Goal: Task Accomplishment & Management: Complete application form

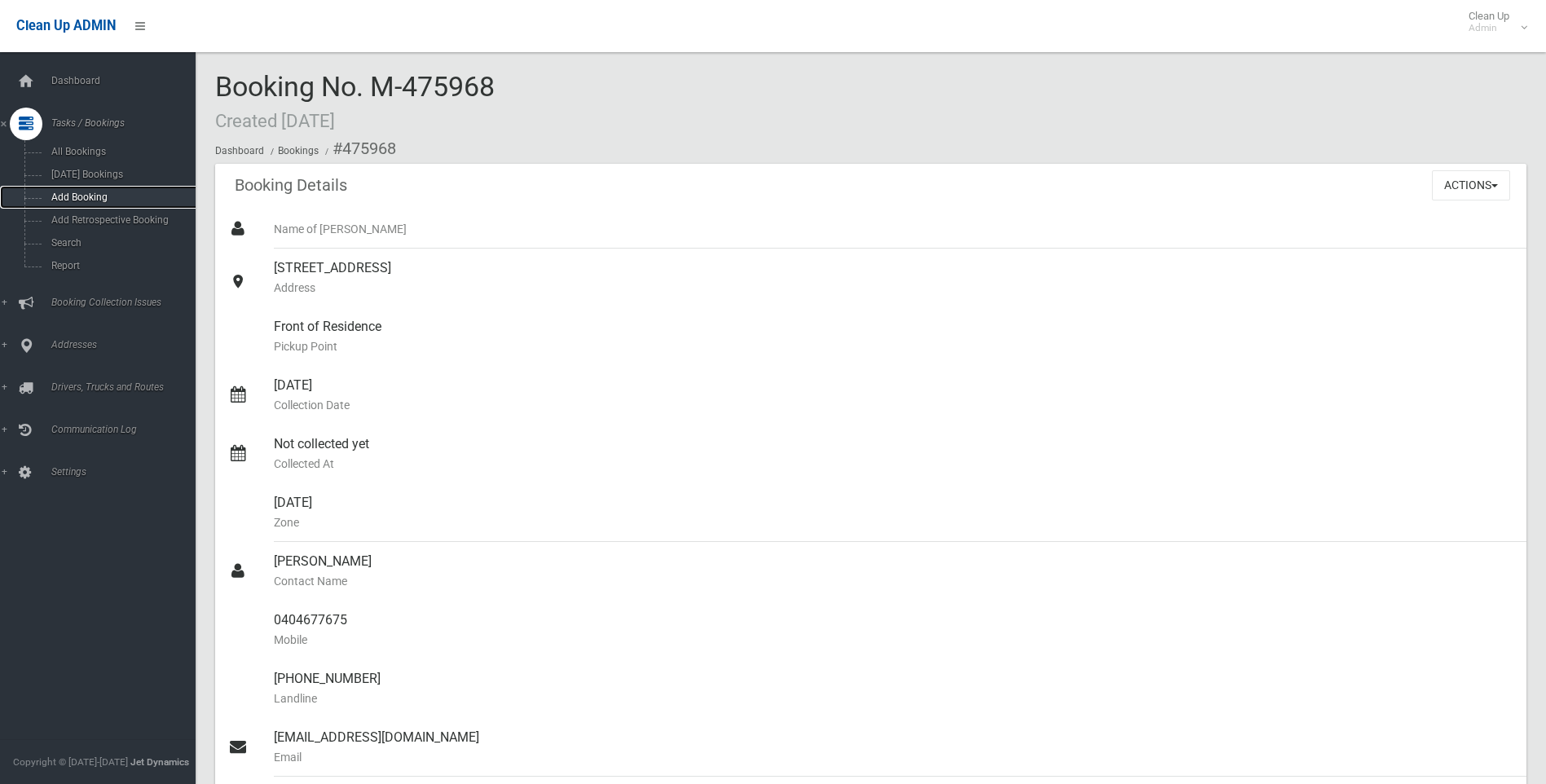
click at [82, 196] on span "Add Booking" at bounding box center [120, 197] width 147 height 12
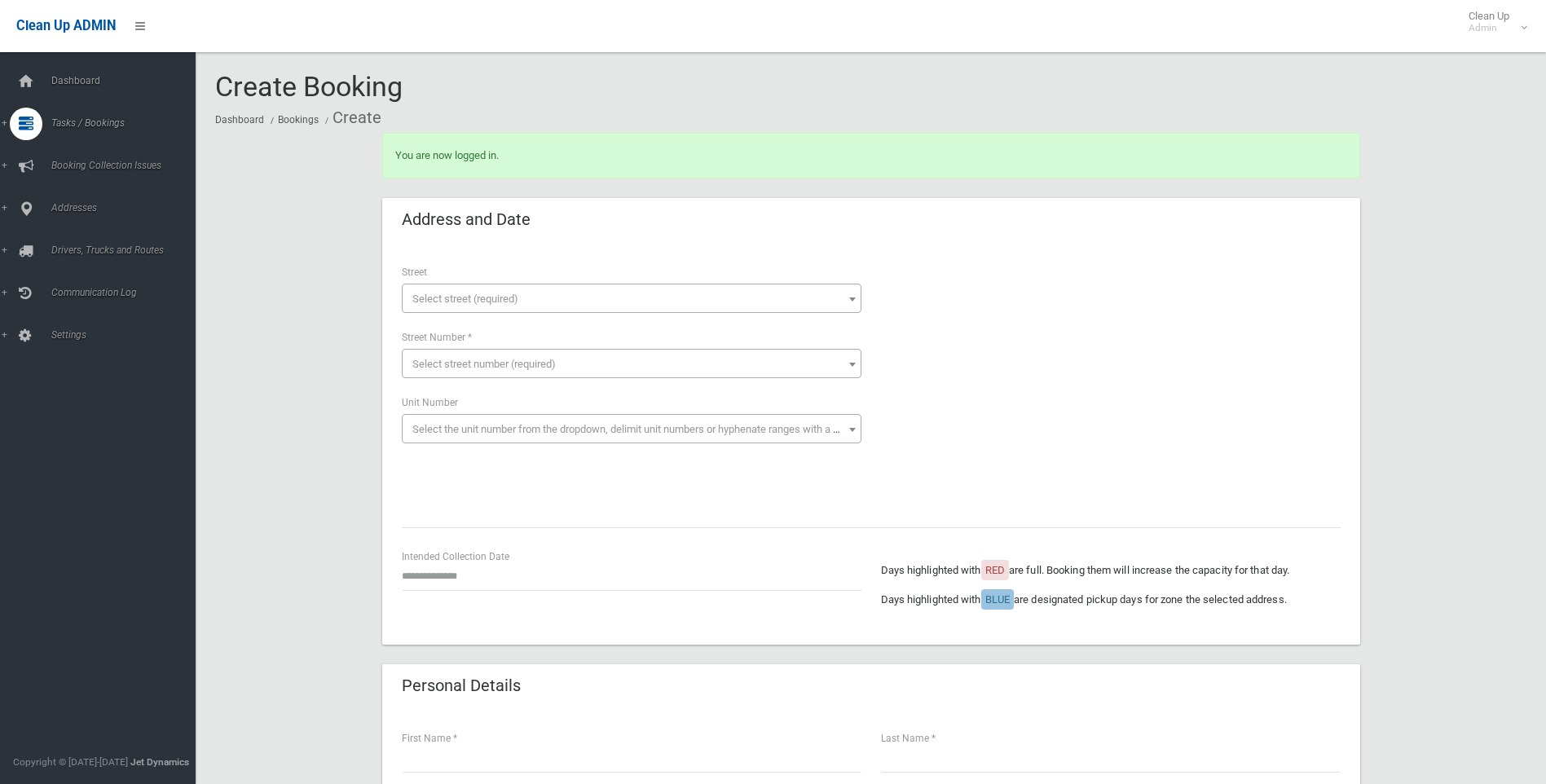
click at [736, 307] on span "Select street (required)" at bounding box center [632, 299] width 451 height 22
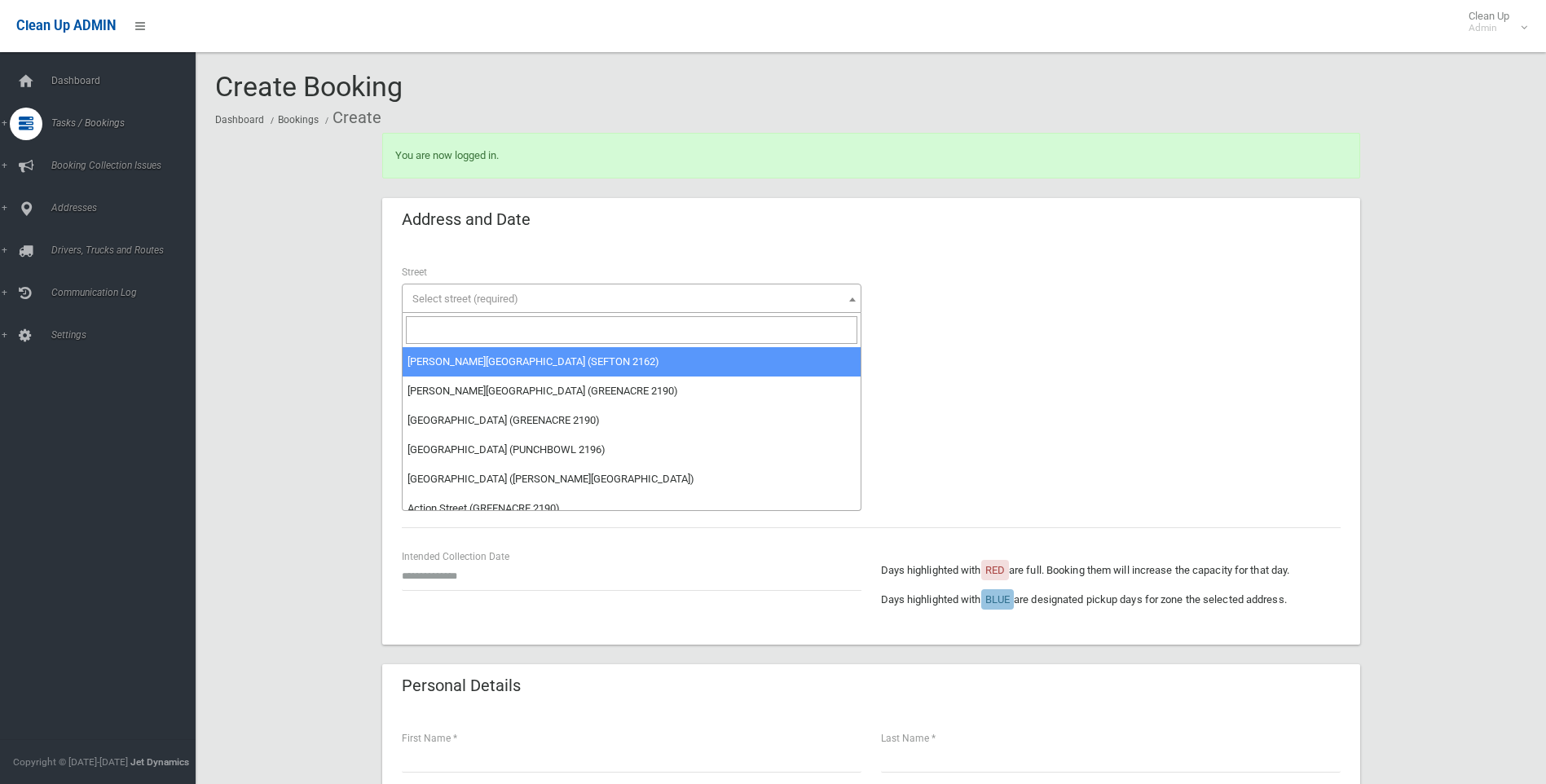
click at [732, 321] on input "search" at bounding box center [632, 330] width 451 height 27
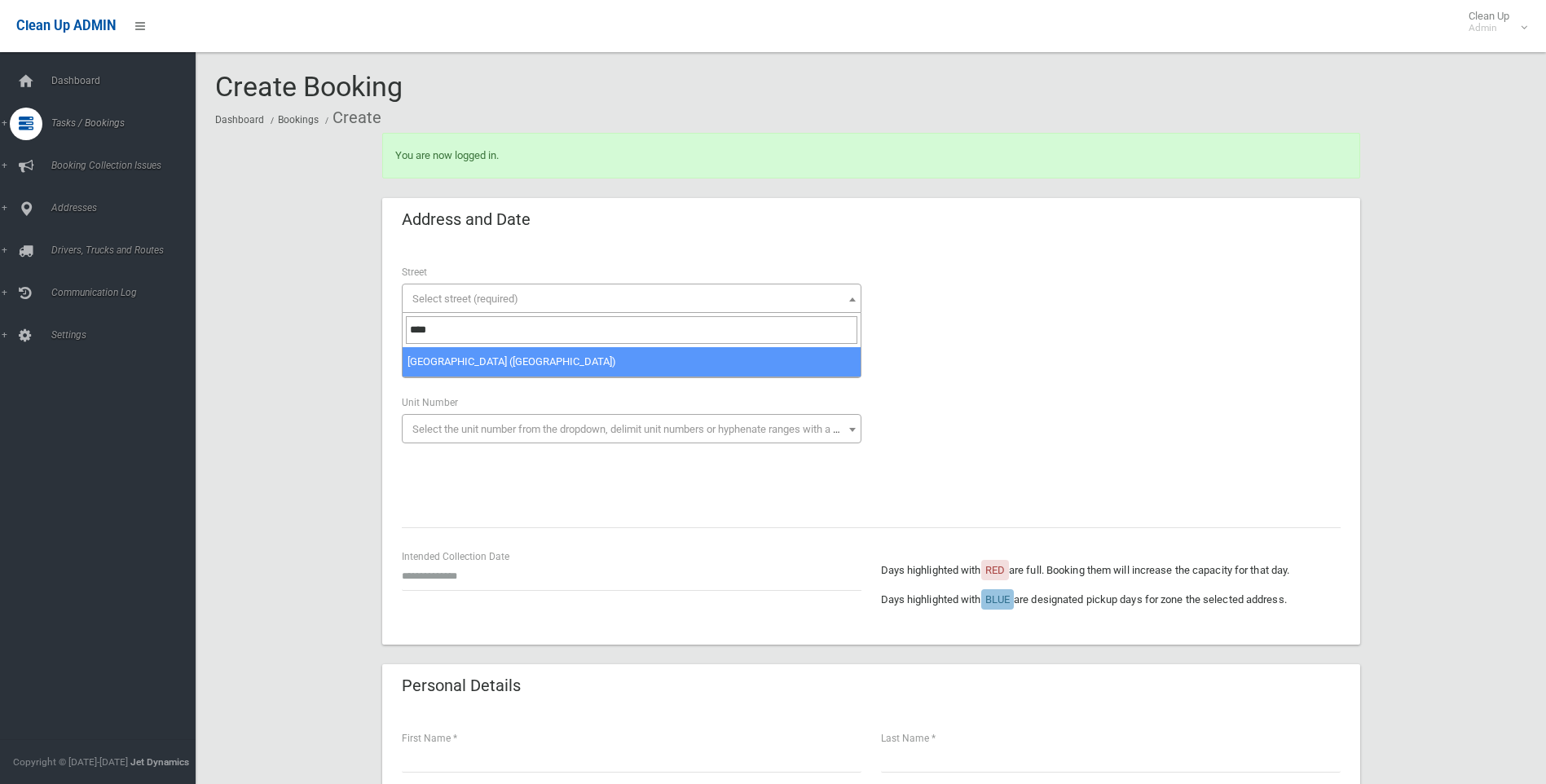
type input "****"
select select "*"
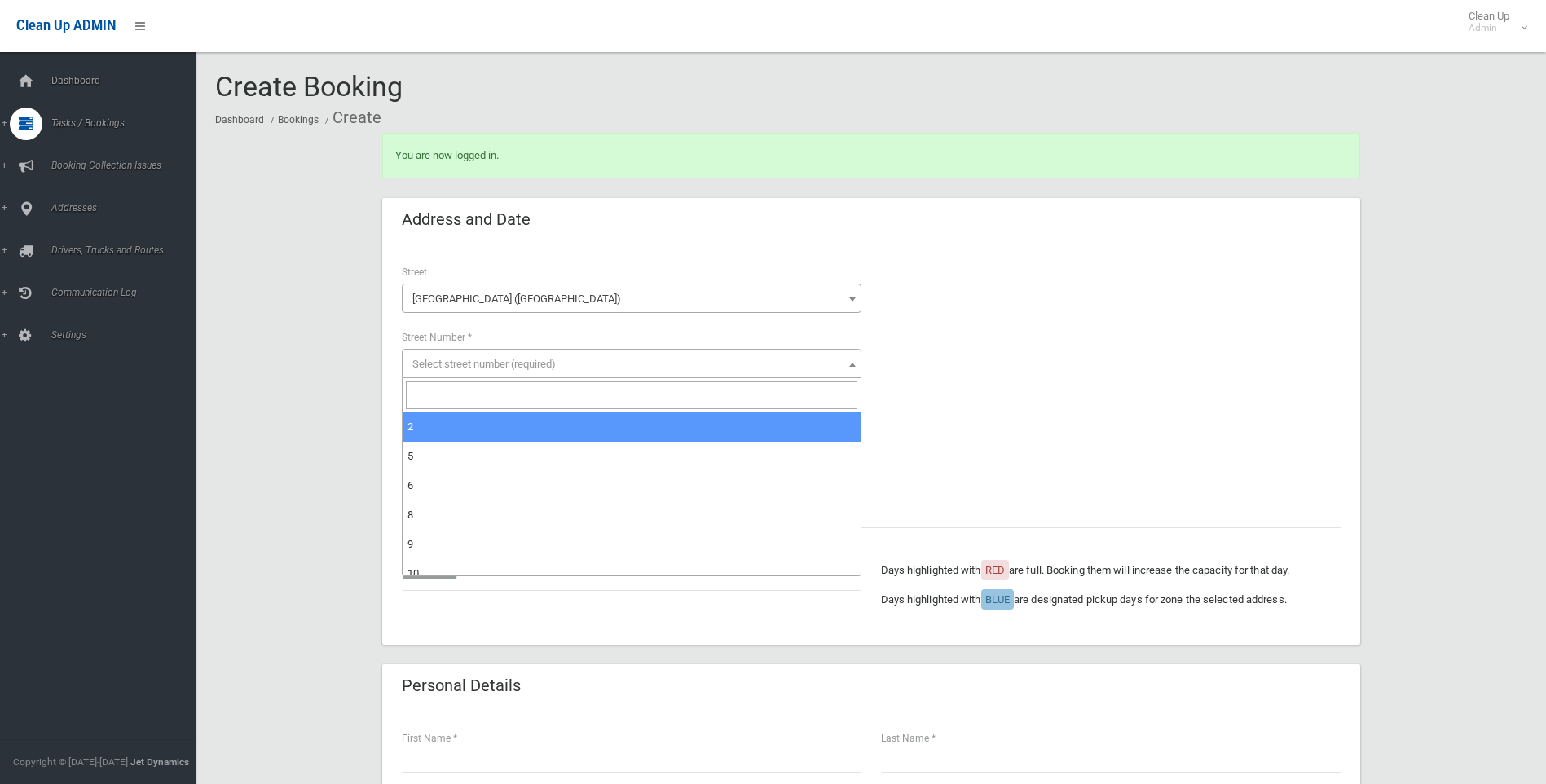
click at [689, 390] on input "search" at bounding box center [632, 394] width 451 height 27
type input "*"
select select "*"
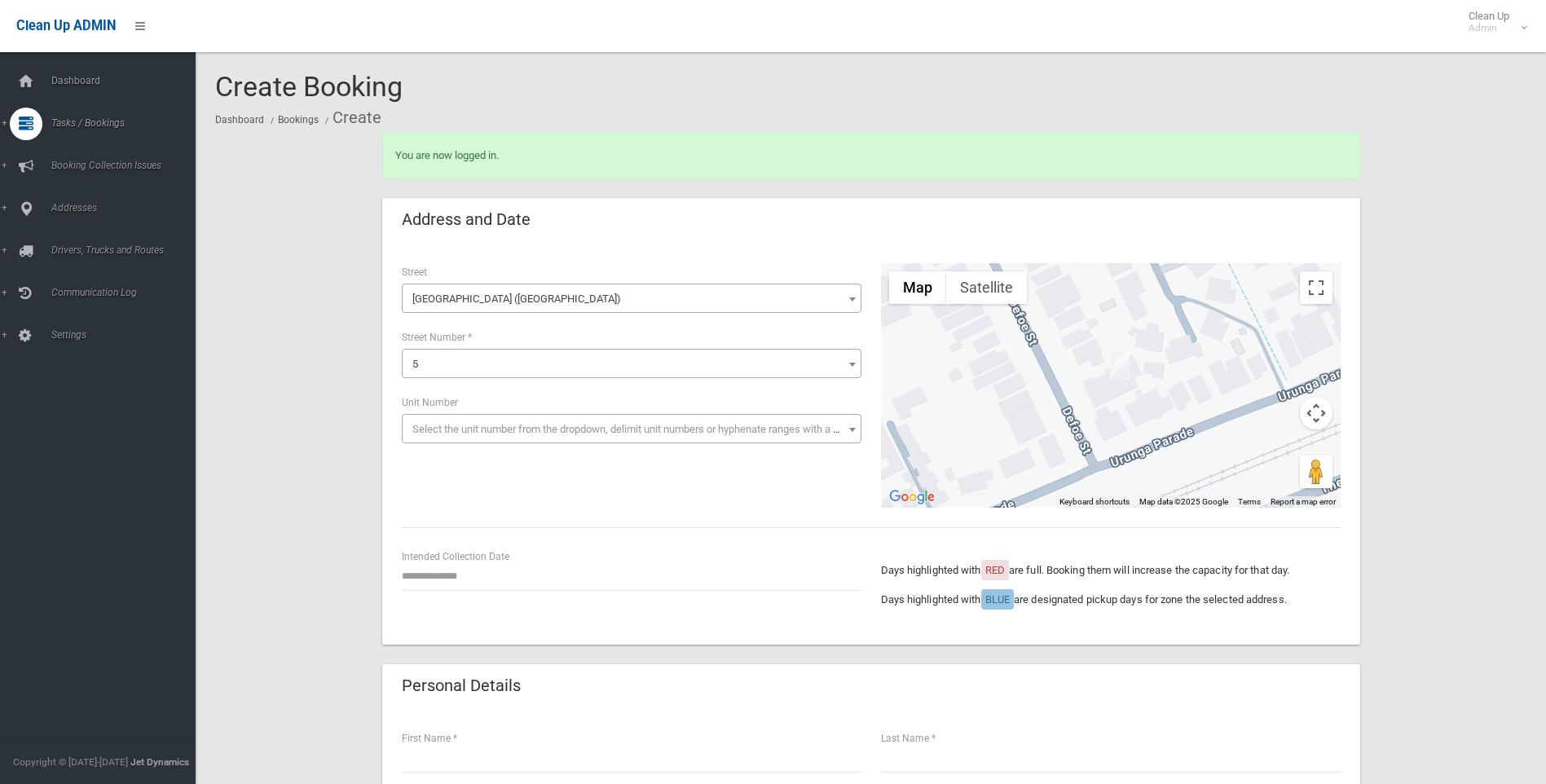
drag, startPoint x: 393, startPoint y: 148, endPoint x: 1404, endPoint y: 590, distance: 1103.4
drag, startPoint x: 1340, startPoint y: 607, endPoint x: 401, endPoint y: 101, distance: 1066.7
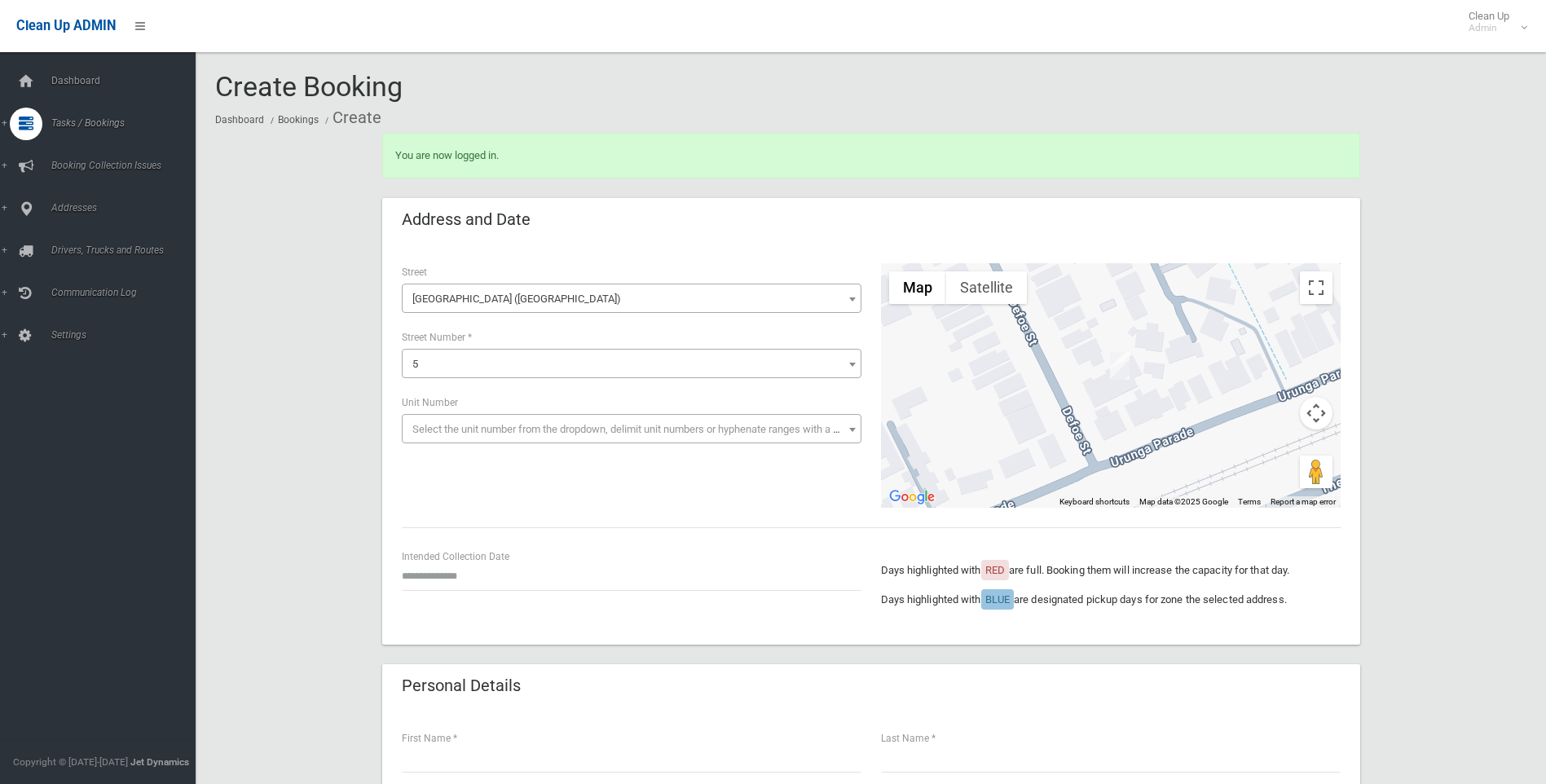
click at [401, 101] on span "Create Booking" at bounding box center [308, 86] width 187 height 32
click at [1350, 167] on div "You are now logged in." at bounding box center [871, 156] width 978 height 46
